Goal: Task Accomplishment & Management: Use online tool/utility

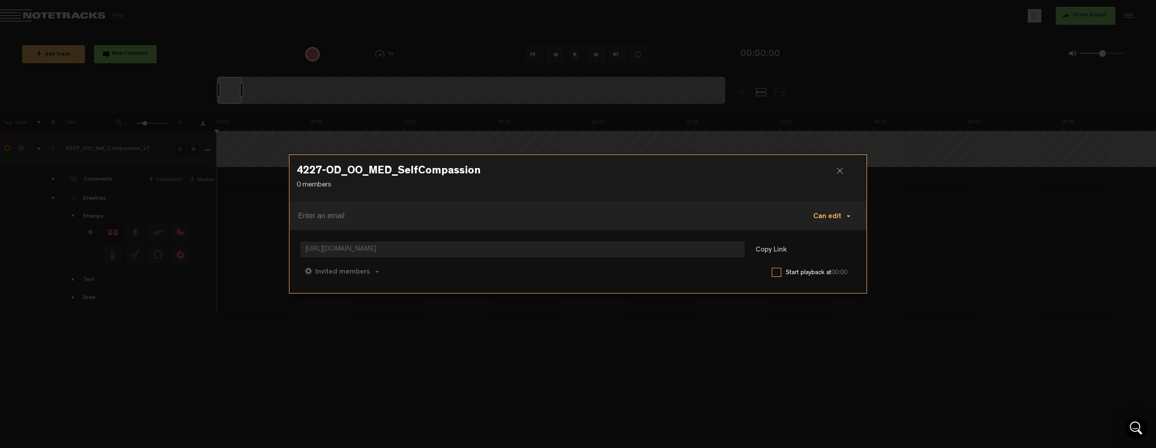
click at [834, 217] on span "Can edit" at bounding box center [827, 216] width 28 height 7
click at [746, 186] on p "0 members" at bounding box center [578, 185] width 563 height 10
click at [369, 274] on button "Invited members" at bounding box center [341, 271] width 83 height 22
click at [360, 270] on link "Anyone" at bounding box center [343, 272] width 69 height 13
click at [400, 245] on span "[URL][DOMAIN_NAME]" at bounding box center [522, 250] width 444 height 16
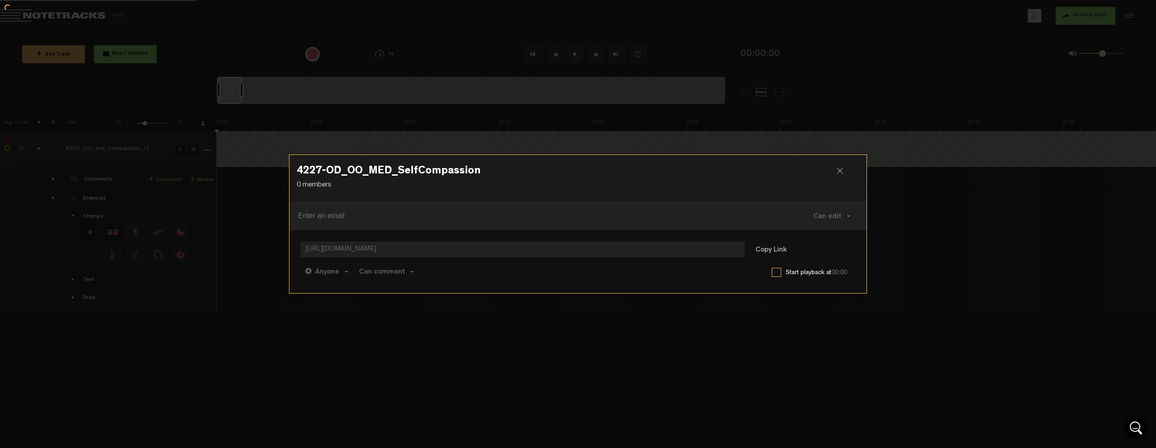
click at [400, 245] on span "[URL][DOMAIN_NAME]" at bounding box center [522, 250] width 444 height 16
click at [768, 245] on button "Copy Link" at bounding box center [770, 250] width 49 height 18
drag, startPoint x: 277, startPoint y: 322, endPoint x: 273, endPoint y: 308, distance: 14.0
click at [277, 322] on div at bounding box center [578, 224] width 1156 height 448
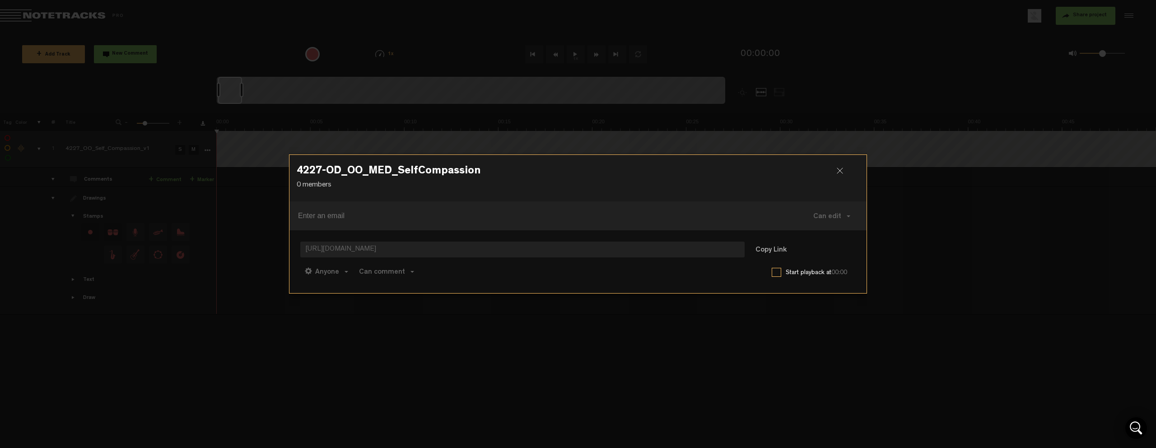
click at [105, 27] on div at bounding box center [578, 224] width 1156 height 448
click at [835, 168] on h3 "4227-OD_OO_MED_SelfCompassion" at bounding box center [578, 173] width 563 height 14
click at [837, 170] on div at bounding box center [844, 174] width 14 height 14
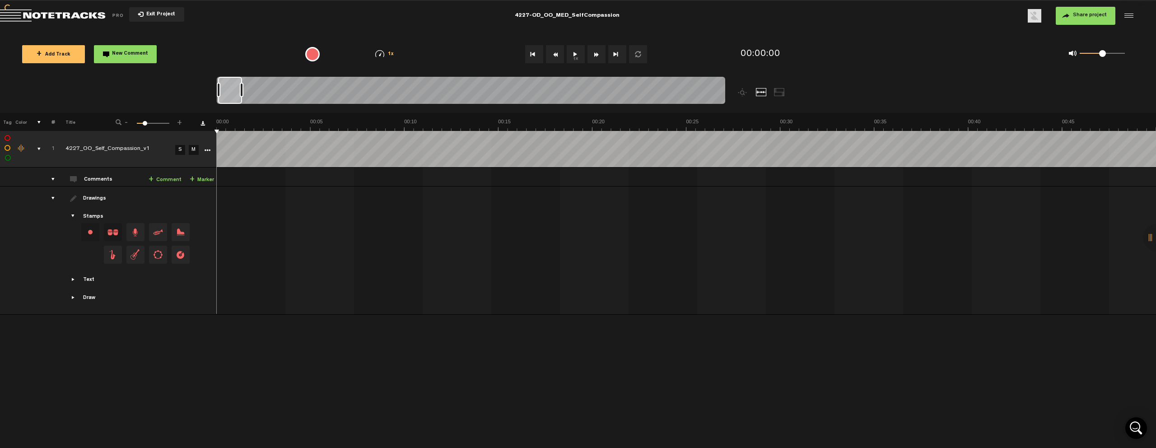
click at [73, 18] on span "Return to Project List" at bounding box center [63, 15] width 126 height 13
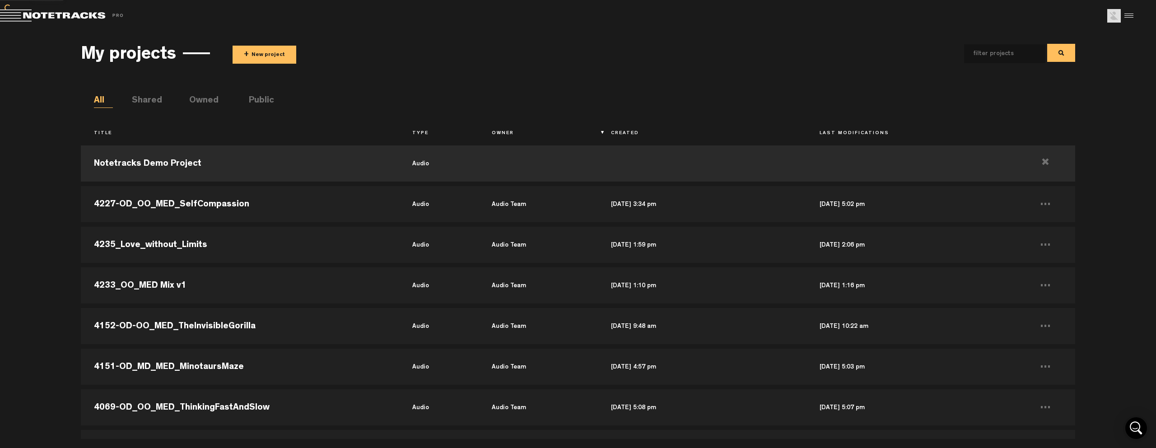
click at [282, 52] on button "+ New project" at bounding box center [265, 55] width 64 height 18
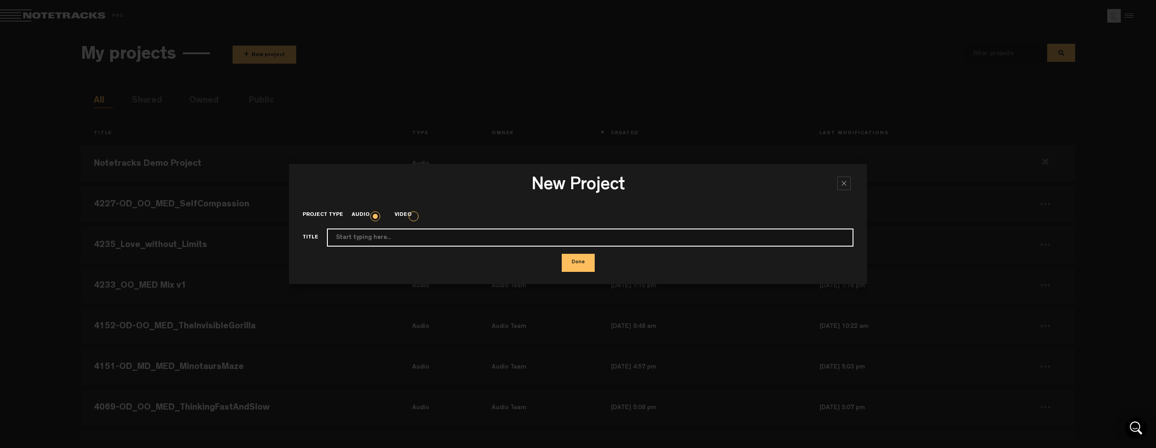
click at [441, 237] on input "Project type" at bounding box center [590, 237] width 526 height 18
paste input "4231-OD_OO_MED_NoNeedtoFix"
type input "4231-OD_OO_MED_NoNeedtoFix"
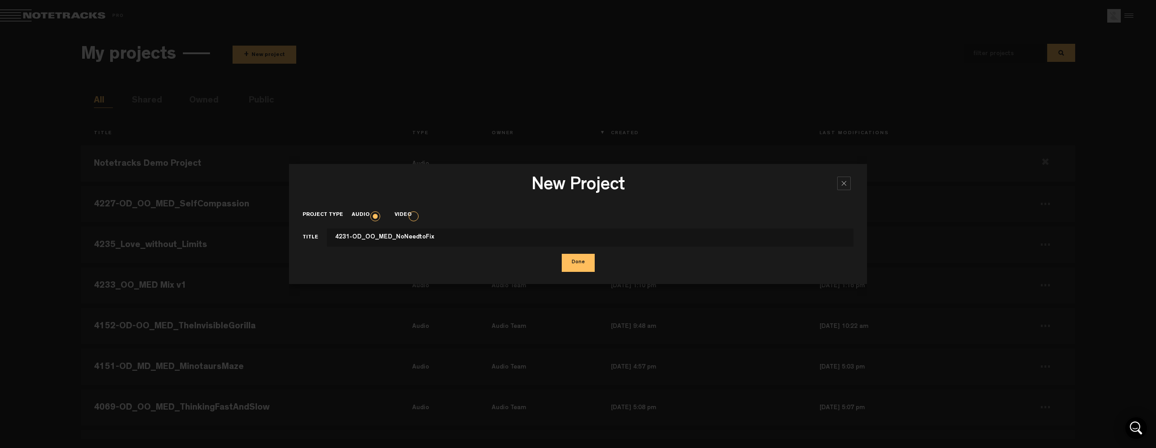
click at [571, 265] on button "Done" at bounding box center [578, 263] width 33 height 18
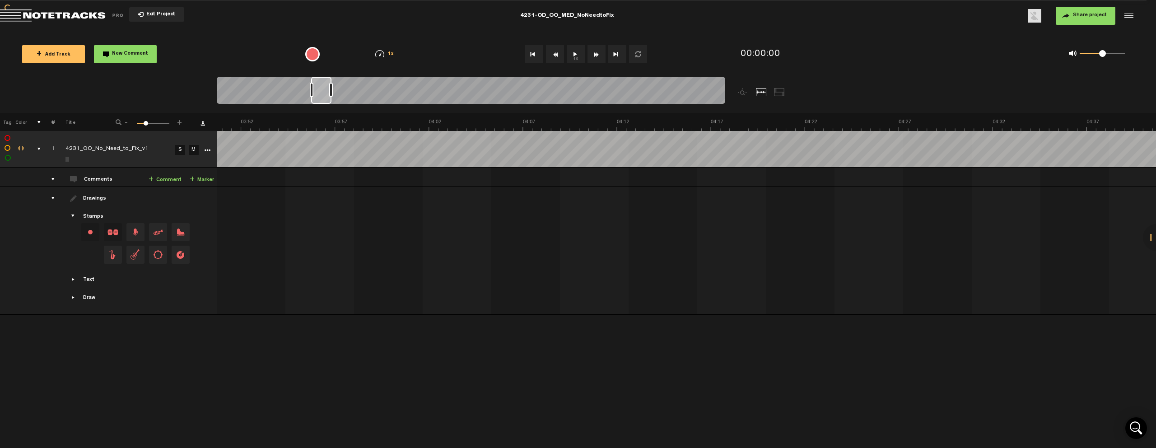
scroll to position [0, 4255]
drag, startPoint x: 231, startPoint y: 93, endPoint x: 323, endPoint y: 92, distance: 92.1
click at [323, 92] on div at bounding box center [320, 90] width 20 height 27
click at [159, 178] on link "+ Comment" at bounding box center [165, 180] width 33 height 10
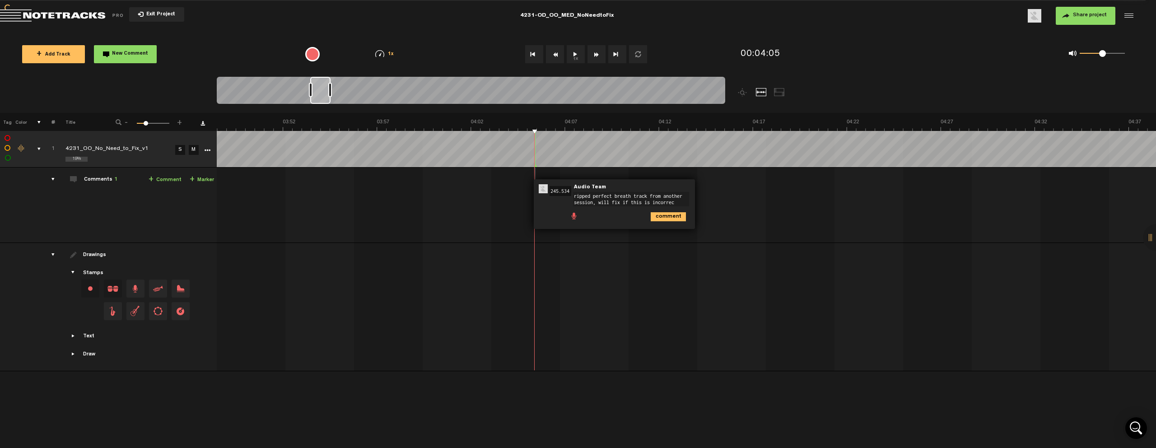
type textarea "ripped perfect breath track from another session, will fix if this is incorrect"
